Goal: Task Accomplishment & Management: Complete application form

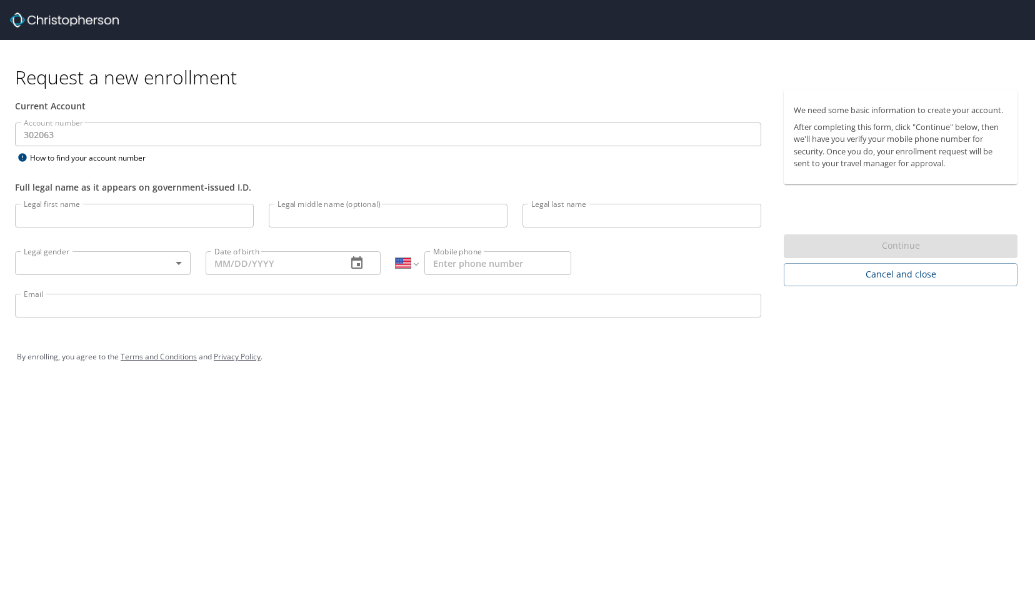
select select "US"
click at [145, 218] on input "Legal first name" at bounding box center [134, 216] width 239 height 24
type input "[PERSON_NAME]"
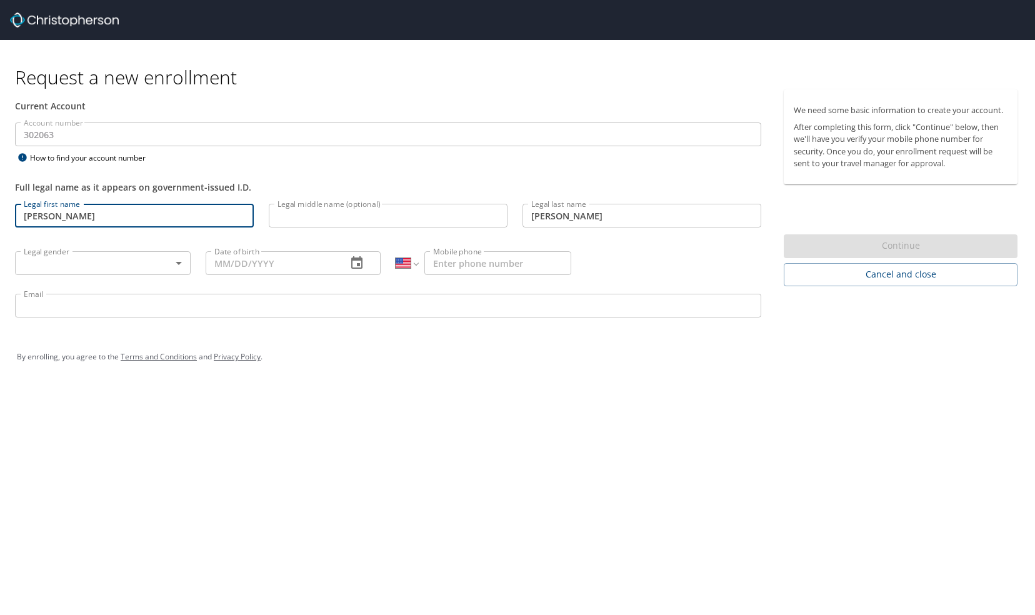
type input "[PHONE_NUMBER]"
type input "[PERSON_NAME][EMAIL_ADDRESS][DOMAIN_NAME]"
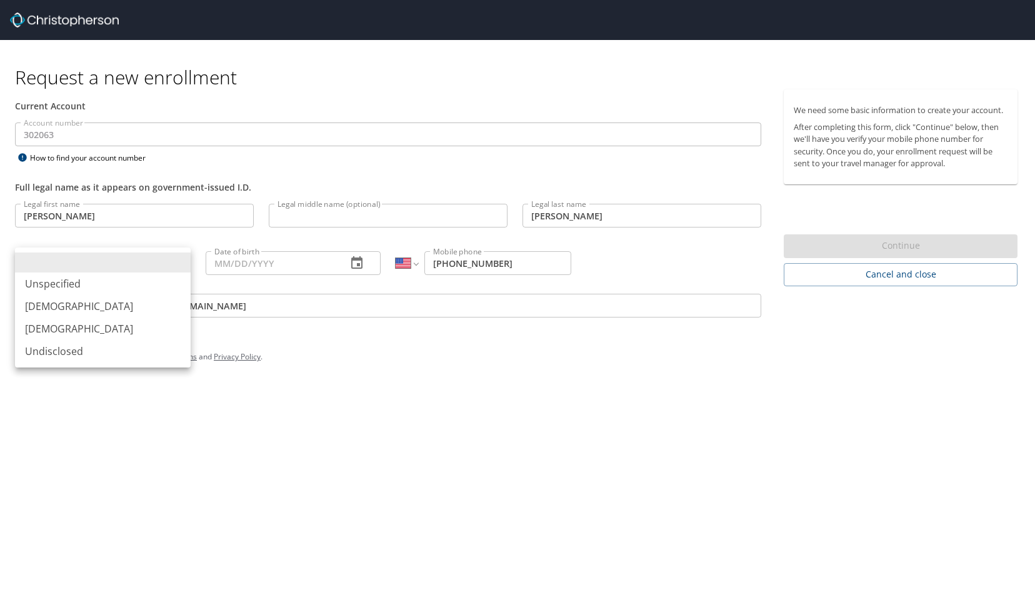
click at [105, 261] on body "Request a new enrollment Current Account Account number 302063 Account number H…" at bounding box center [517, 307] width 1035 height 615
click at [58, 328] on li "[DEMOGRAPHIC_DATA]" at bounding box center [103, 329] width 176 height 23
type input "[DEMOGRAPHIC_DATA]"
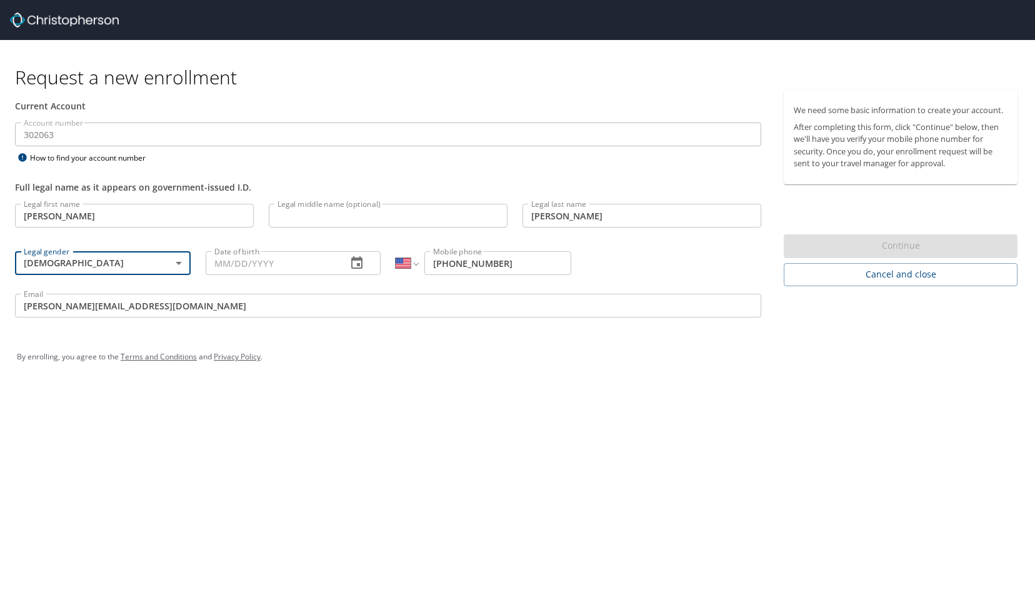
click at [253, 264] on input "Date of birth" at bounding box center [272, 263] width 132 height 24
type input "[DATE]"
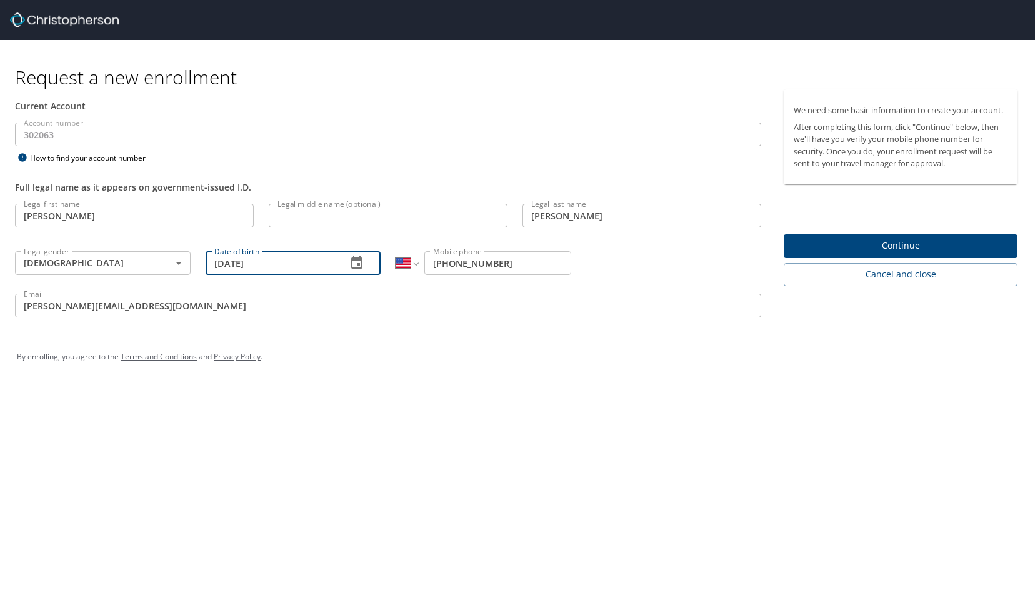
click at [828, 245] on span "Continue" at bounding box center [901, 246] width 214 height 16
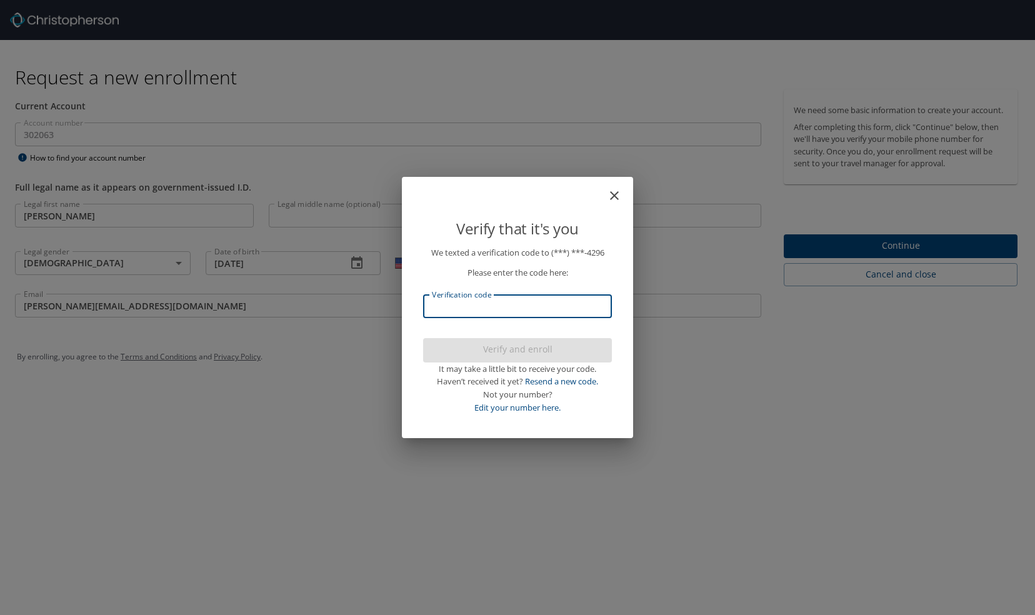
click at [593, 308] on input "Verification code" at bounding box center [517, 306] width 189 height 24
type input "424641"
click at [554, 346] on span "Verify and enroll" at bounding box center [517, 350] width 169 height 16
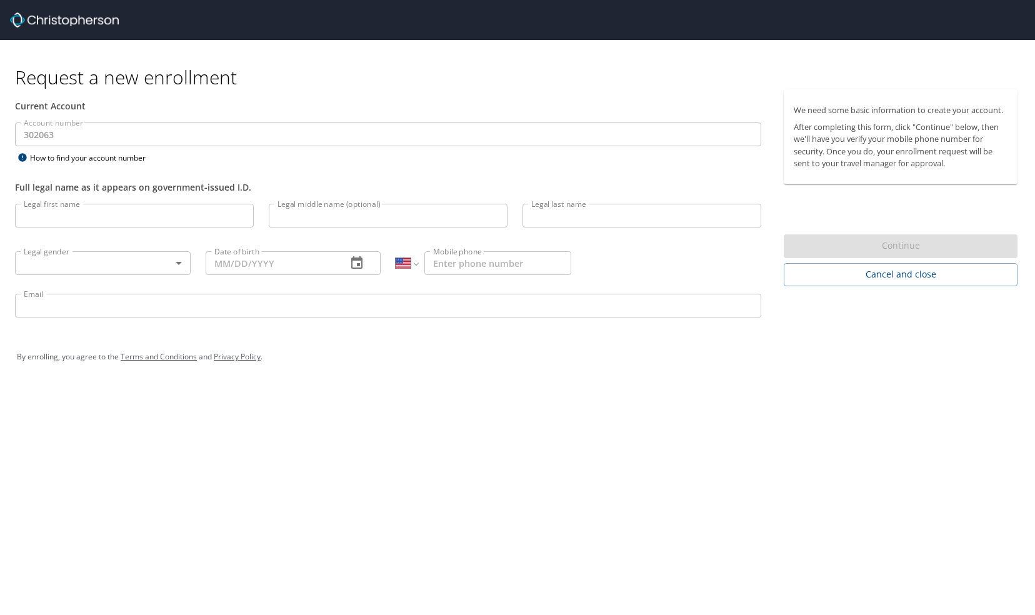
select select "US"
click at [154, 216] on input "Legal first name" at bounding box center [134, 216] width 239 height 24
type input "[PERSON_NAME]"
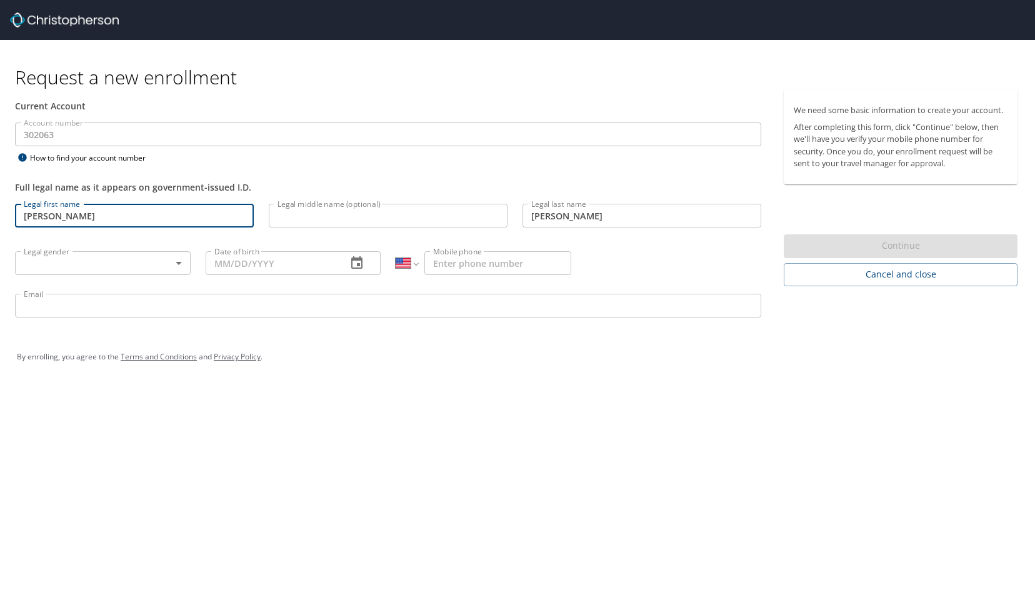
type input "[PHONE_NUMBER]"
type input "[PERSON_NAME][EMAIL_ADDRESS][DOMAIN_NAME]"
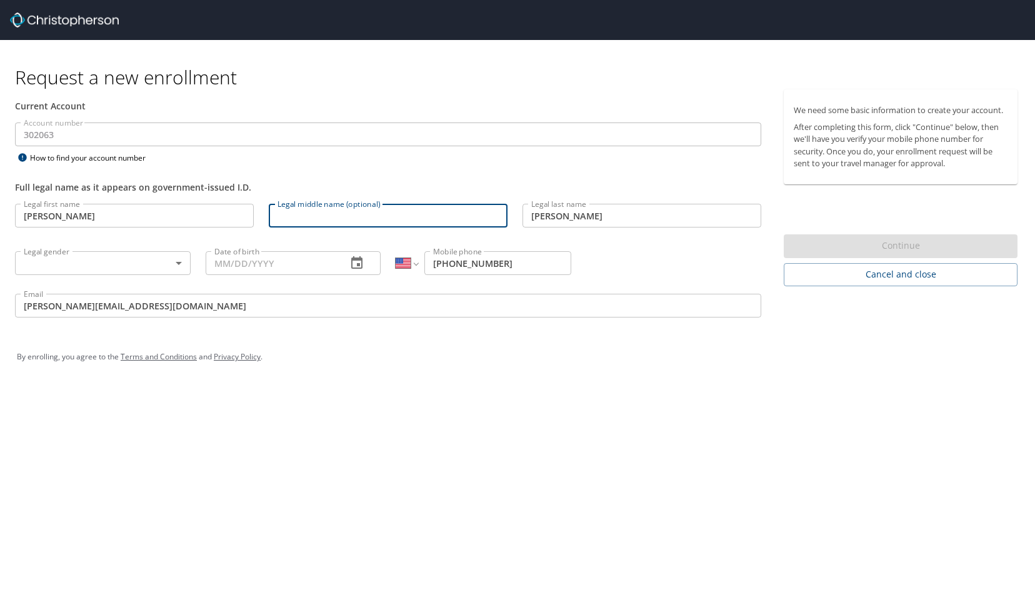
click at [309, 215] on input "Legal middle name (optional)" at bounding box center [388, 216] width 239 height 24
type input "Brown"
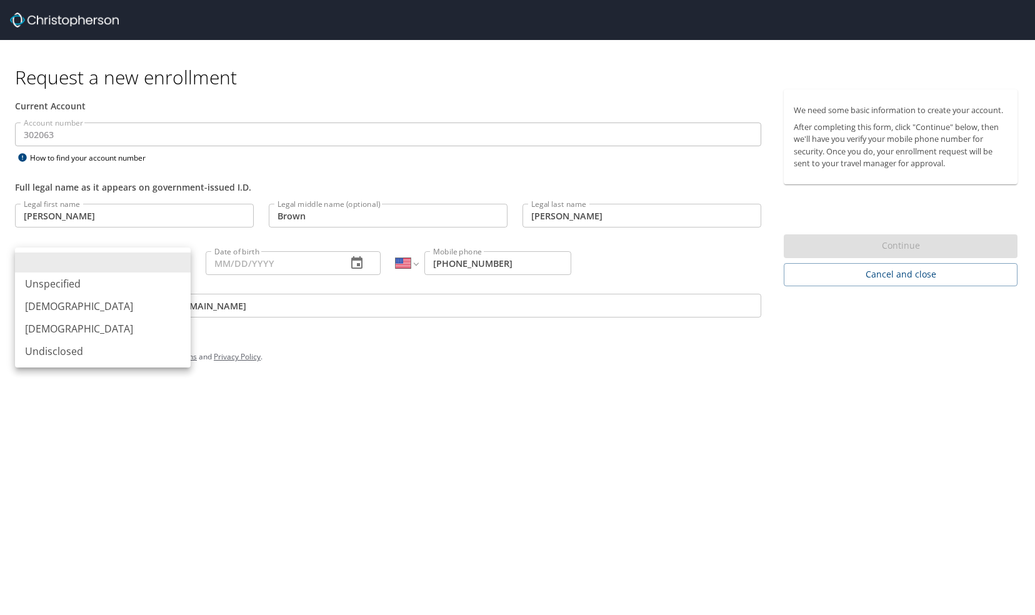
click at [144, 261] on body "Request a new enrollment Current Account Account number 302063 Account number H…" at bounding box center [517, 307] width 1035 height 615
click at [56, 326] on li "[DEMOGRAPHIC_DATA]" at bounding box center [103, 329] width 176 height 23
type input "[DEMOGRAPHIC_DATA]"
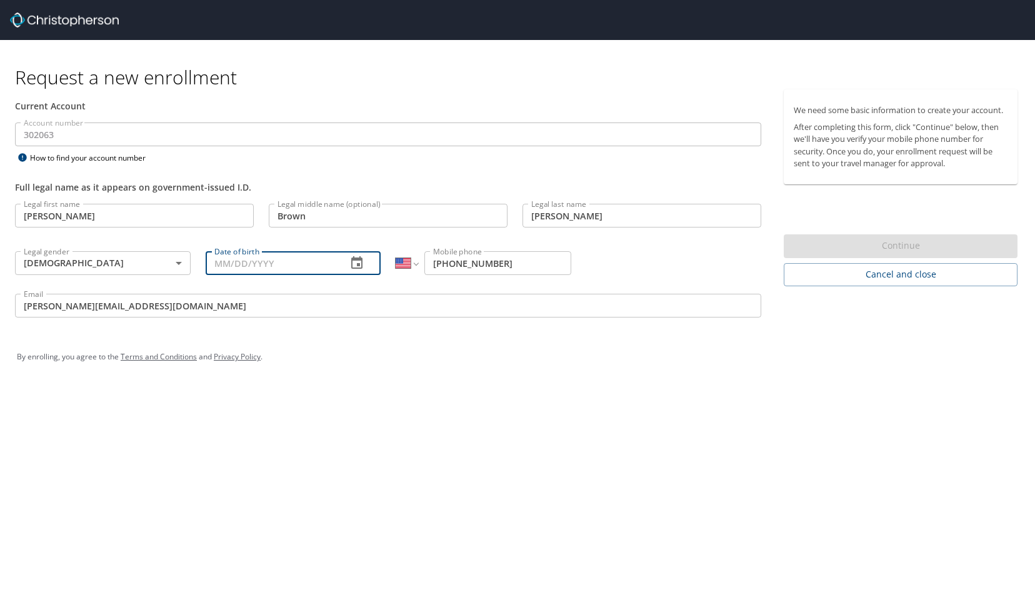
click at [265, 271] on input "Date of birth" at bounding box center [272, 263] width 132 height 24
type input "[DATE]"
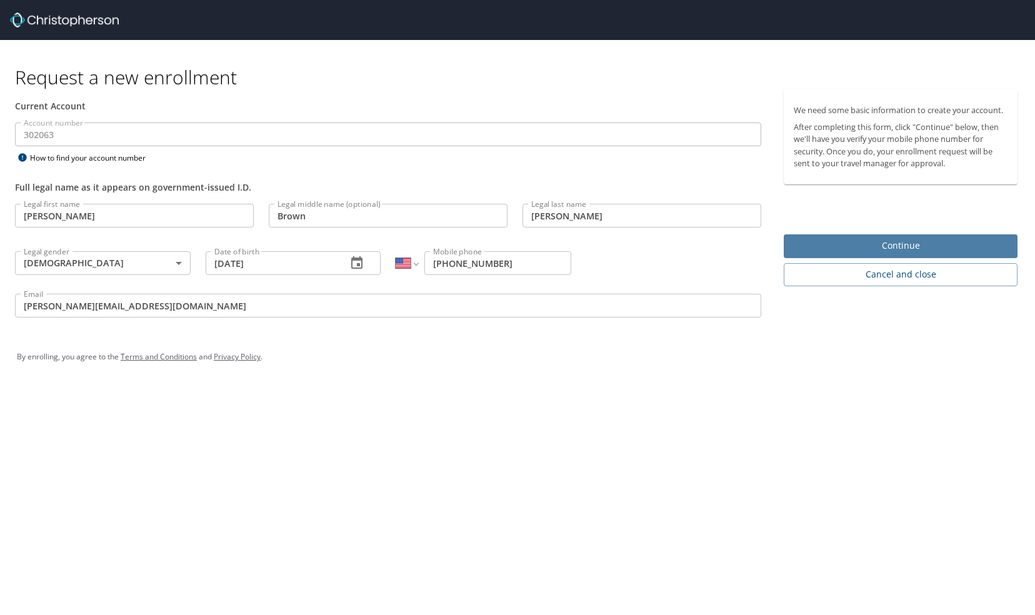
click at [831, 242] on span "Continue" at bounding box center [901, 246] width 214 height 16
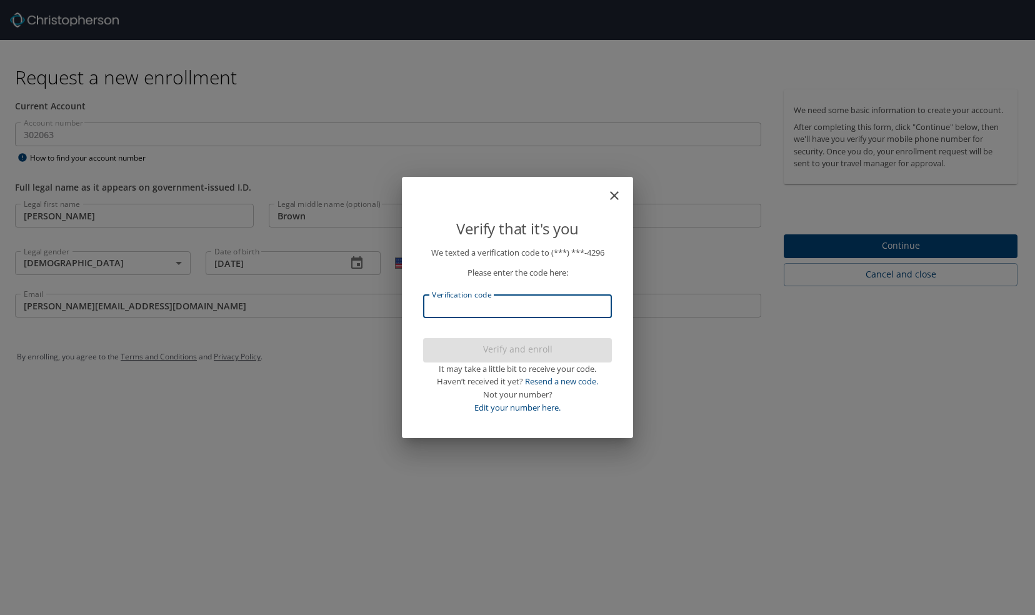
click at [553, 313] on input "Verification code" at bounding box center [517, 306] width 189 height 24
type input "741404"
click at [520, 340] on button "Verify and enroll" at bounding box center [517, 350] width 189 height 24
